Goal: Check status: Check status

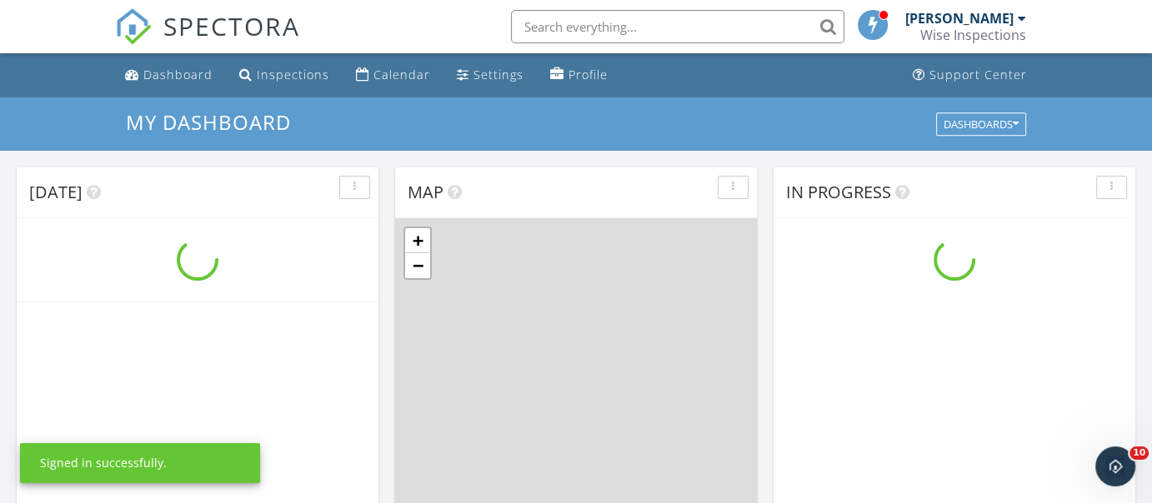
scroll to position [1542, 1177]
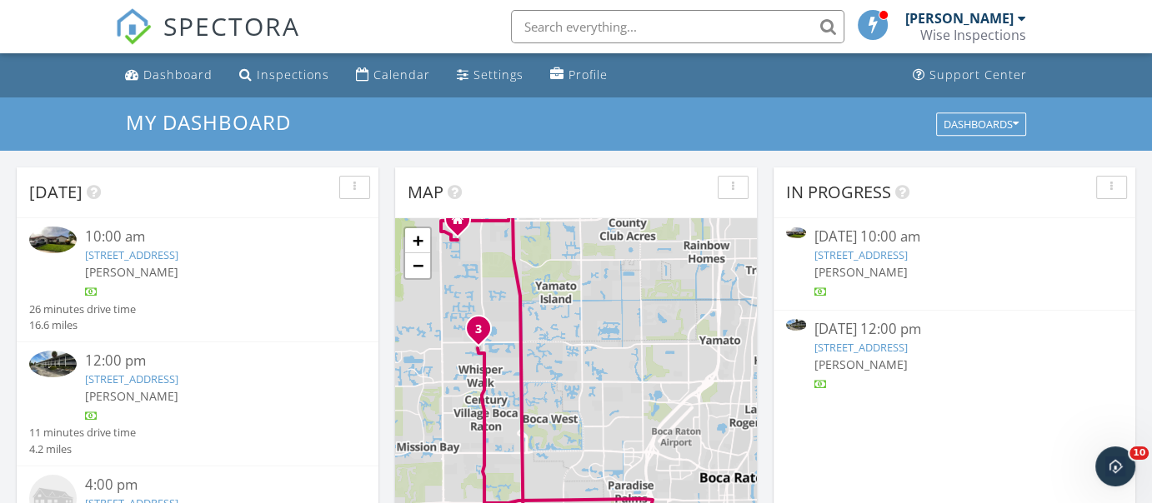
click at [178, 253] on link "[STREET_ADDRESS]" at bounding box center [131, 255] width 93 height 15
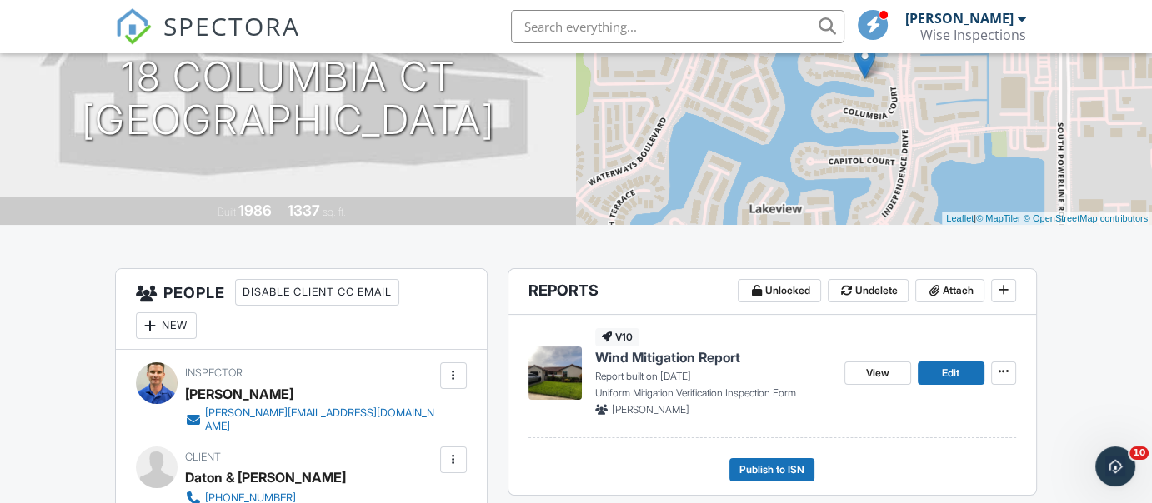
scroll to position [249, 0]
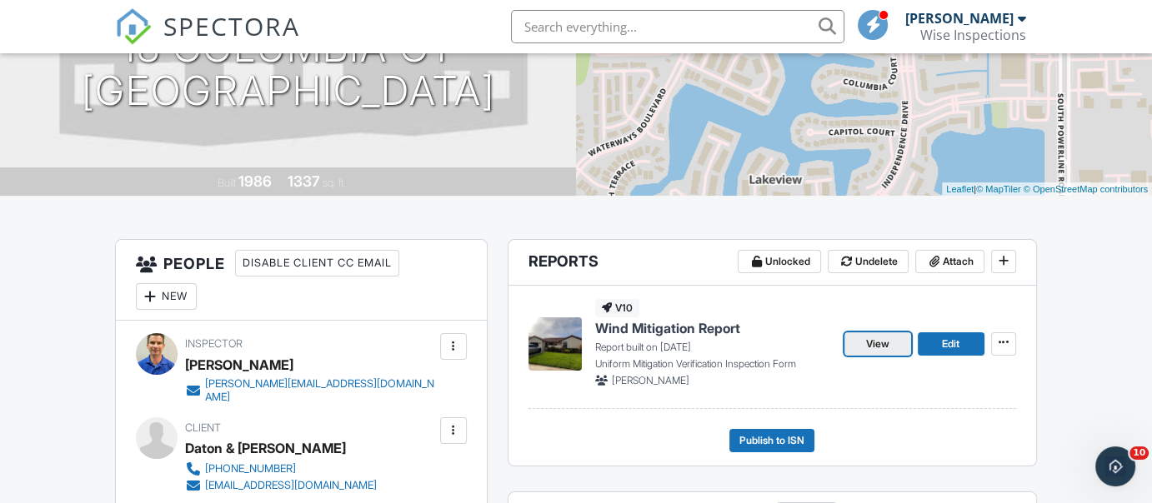
click at [857, 339] on link "View" at bounding box center [877, 344] width 67 height 23
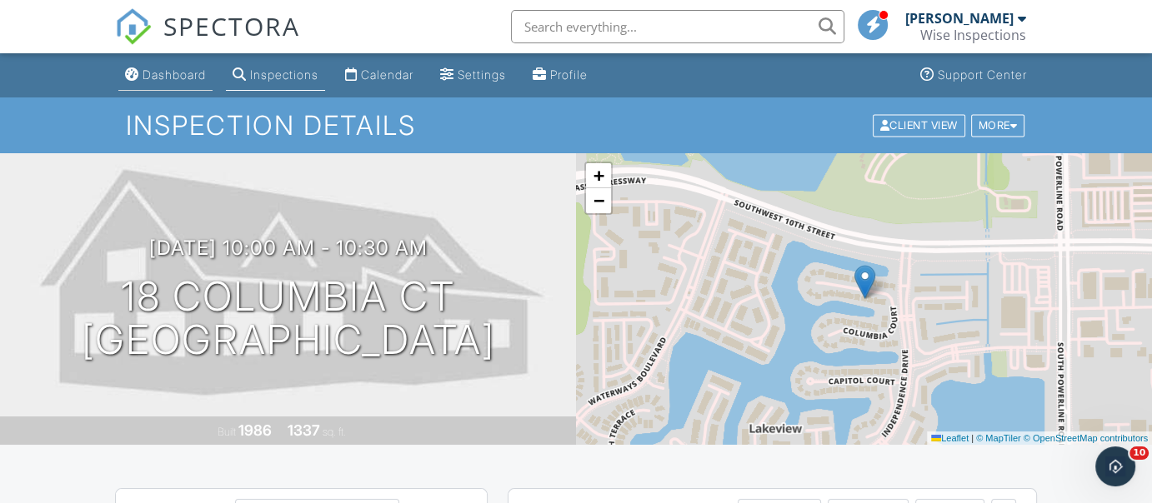
click at [183, 73] on div "Dashboard" at bounding box center [174, 75] width 63 height 14
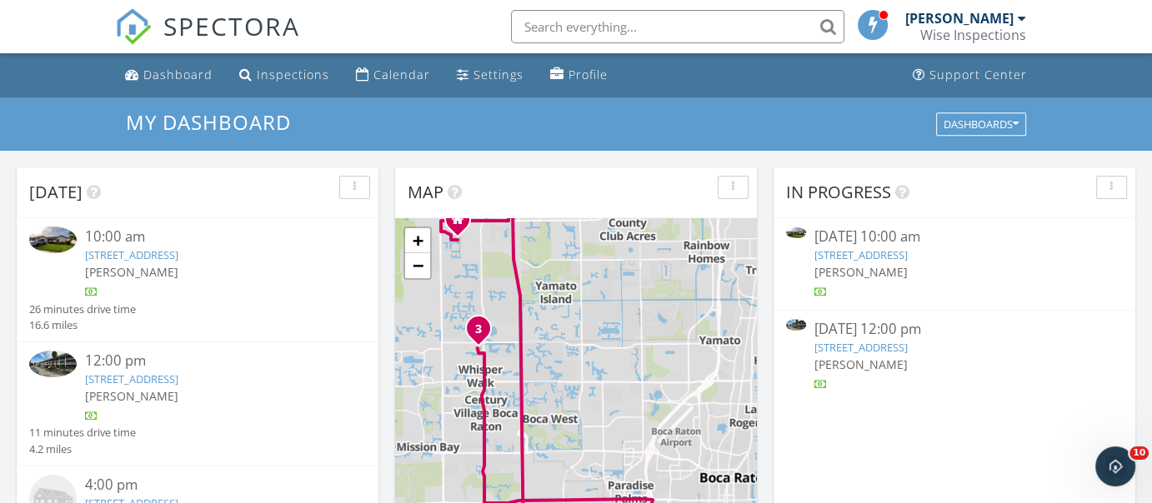
click at [178, 255] on link "[STREET_ADDRESS]" at bounding box center [131, 255] width 93 height 15
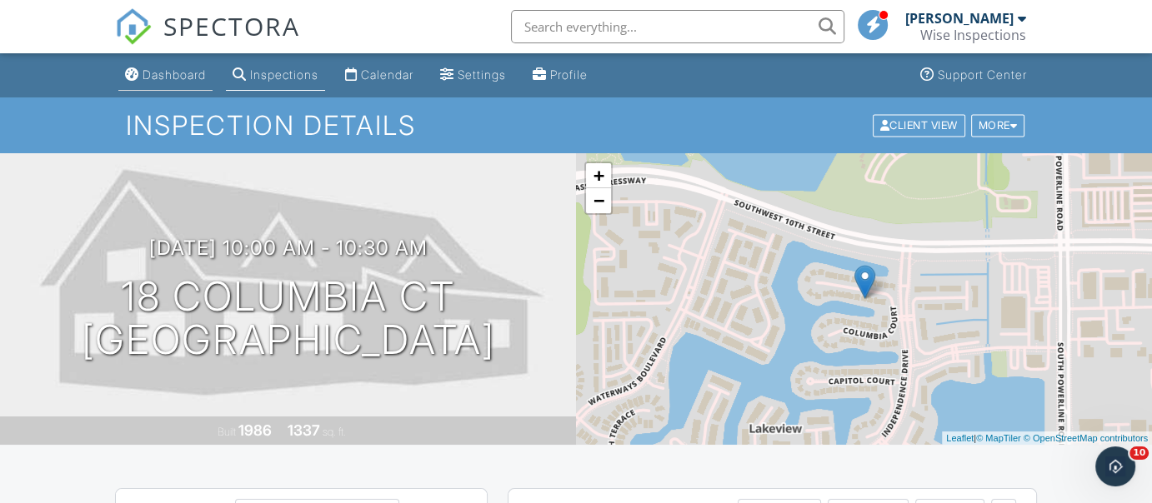
click at [147, 76] on div "Dashboard" at bounding box center [174, 75] width 63 height 14
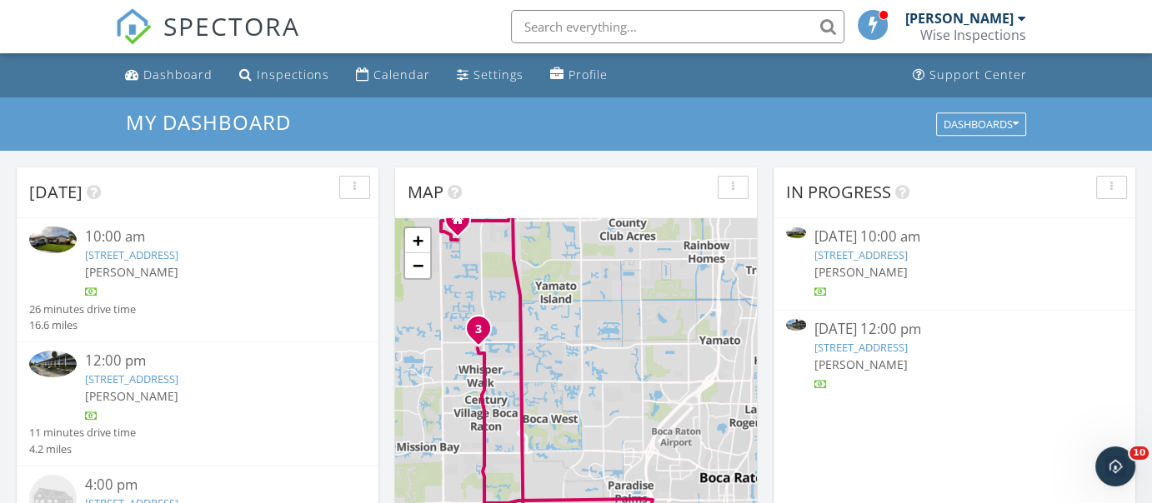
click at [178, 257] on link "18 Columbia Ct, Deerfield Beach, FL 33442" at bounding box center [131, 255] width 93 height 15
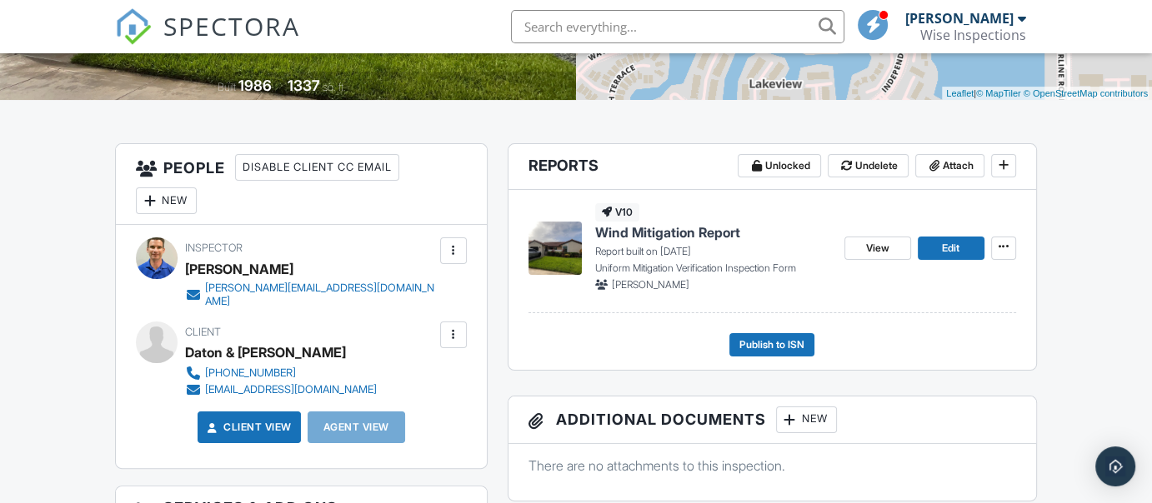
scroll to position [350, 0]
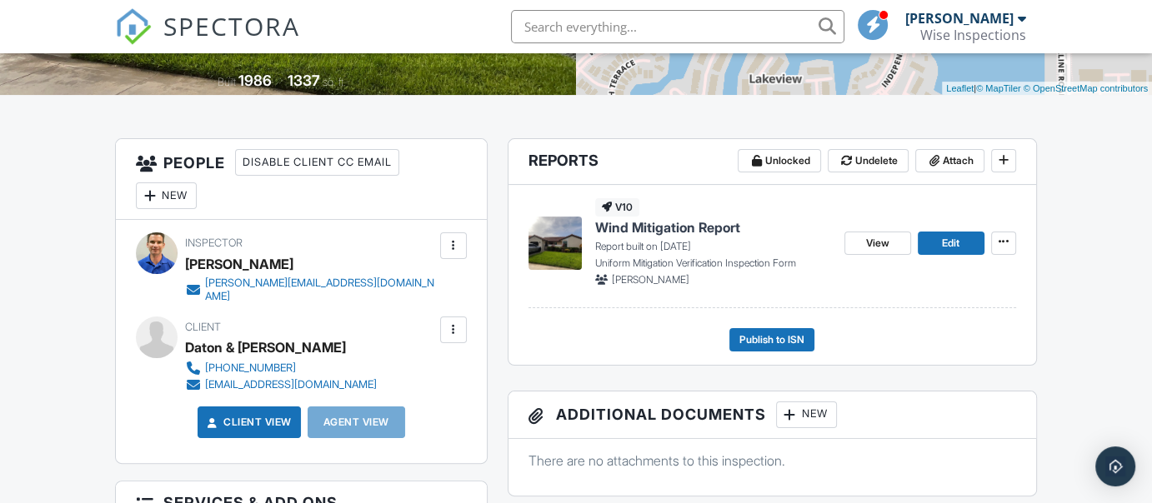
drag, startPoint x: 1156, startPoint y: 57, endPoint x: 1163, endPoint y: 144, distance: 87.8
click at [879, 245] on span "View" at bounding box center [877, 243] width 23 height 17
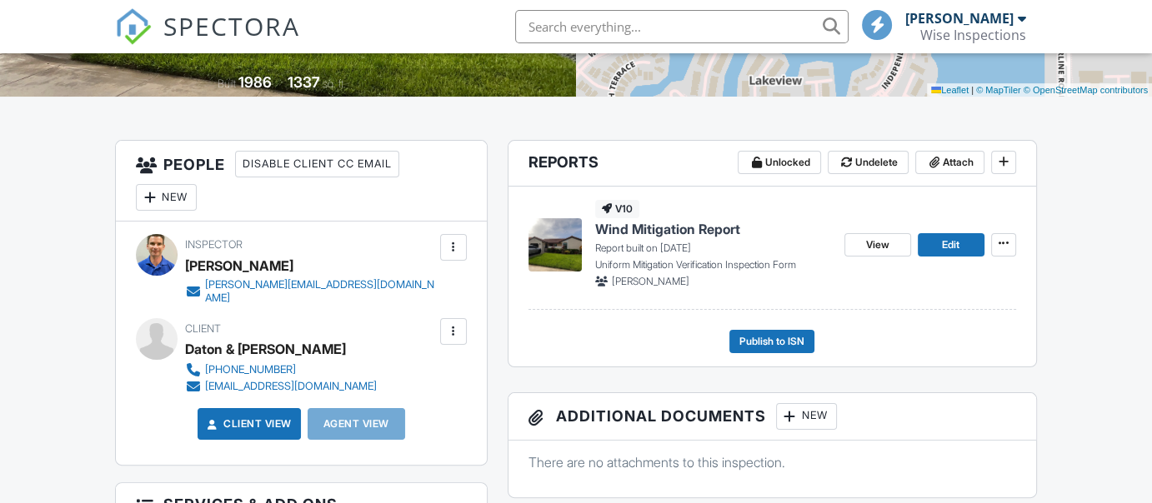
scroll to position [350, 0]
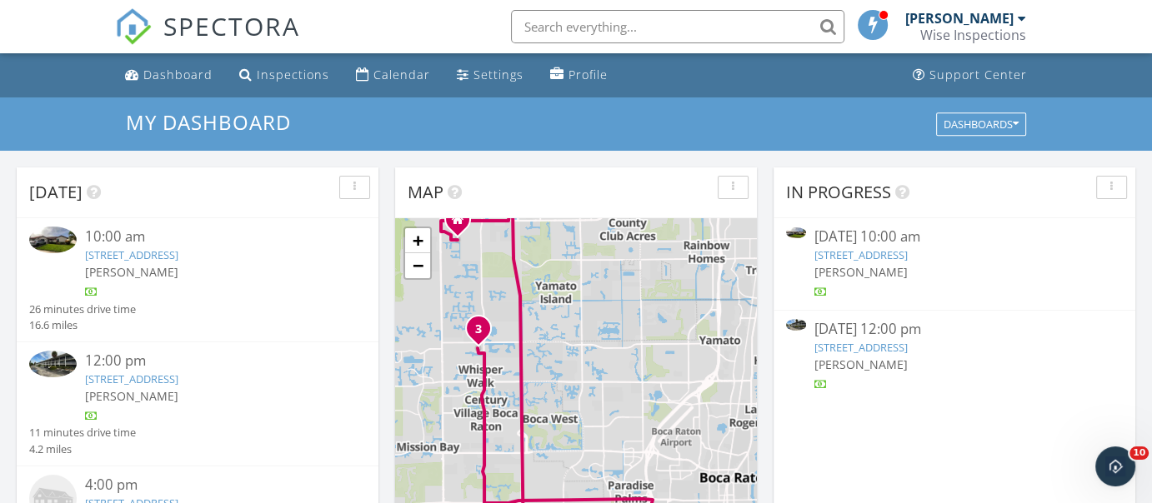
click at [178, 379] on link "777 SE 2nd Ave Apt 304, Deerfield Beach, FL 33441" at bounding box center [131, 379] width 93 height 15
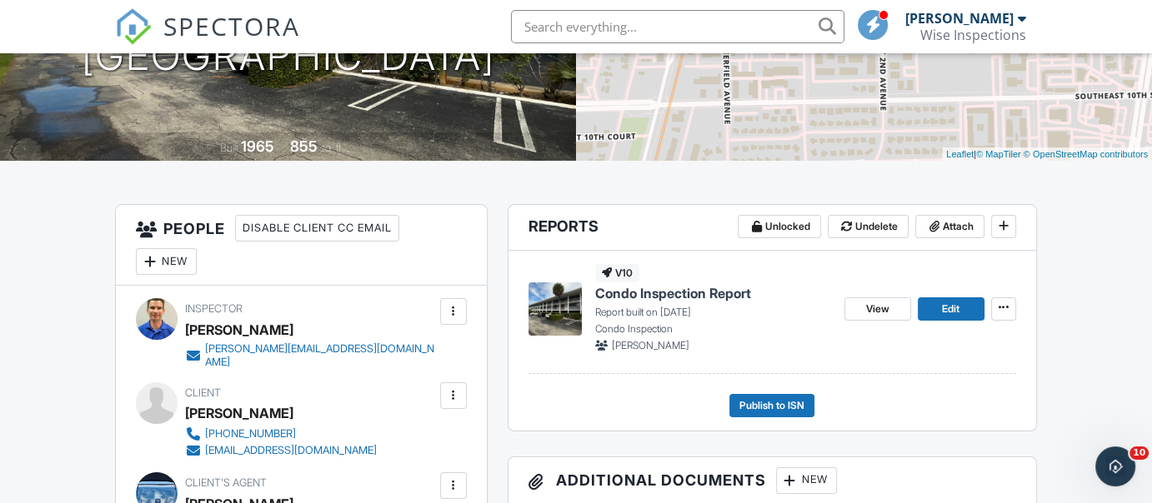
scroll to position [301, 0]
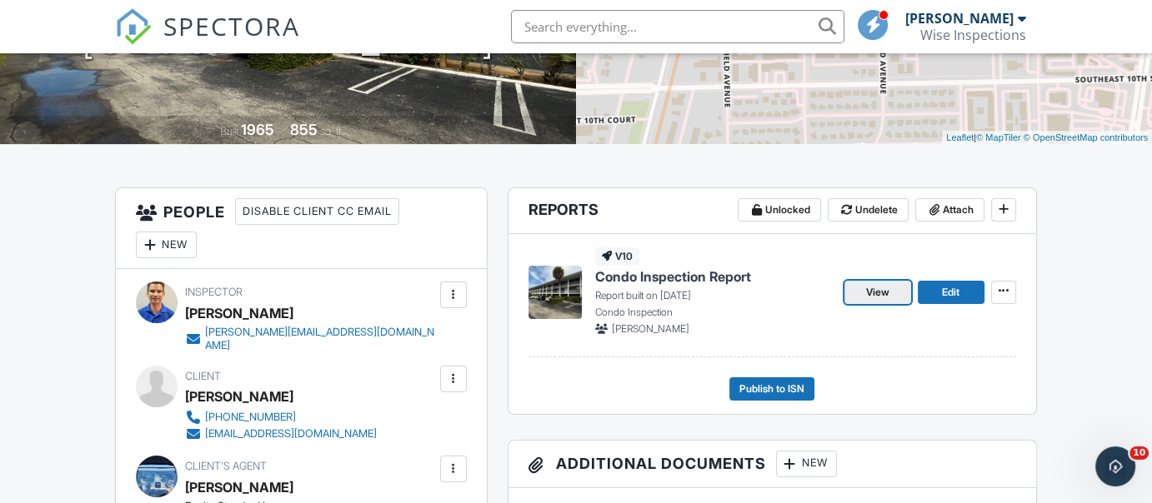
click at [858, 291] on link "View" at bounding box center [877, 292] width 67 height 23
